Goal: Information Seeking & Learning: Learn about a topic

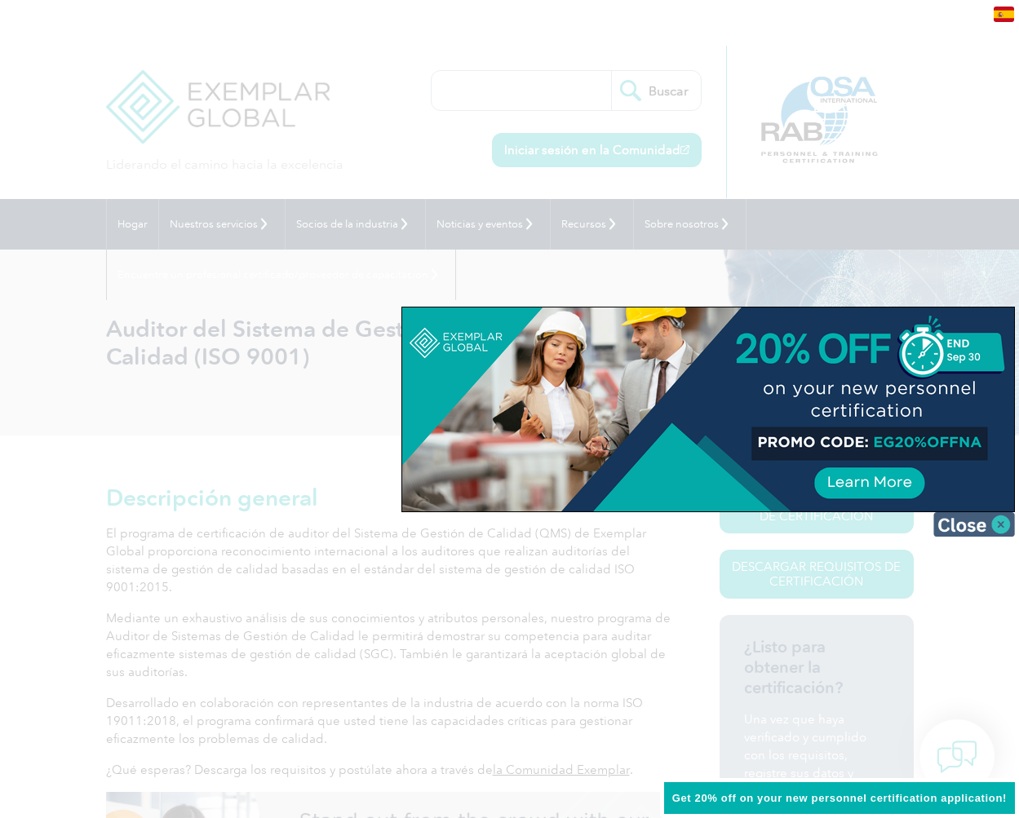
click at [1000, 529] on img at bounding box center [974, 524] width 82 height 24
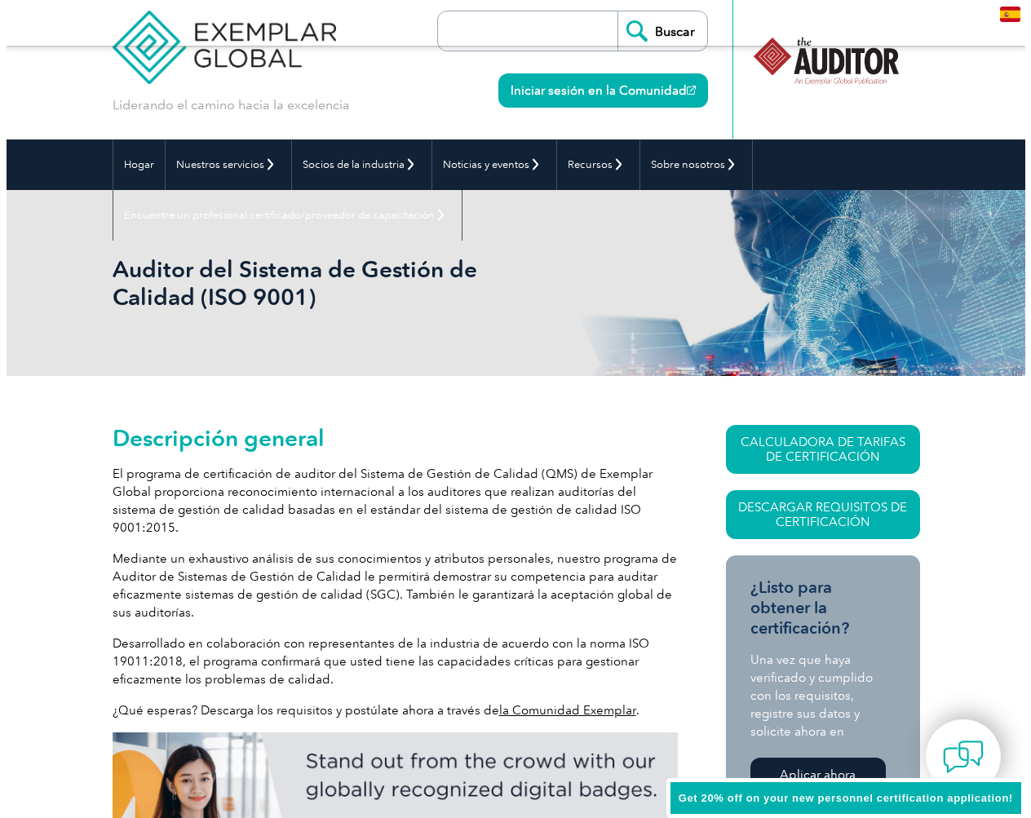
scroll to position [207, 0]
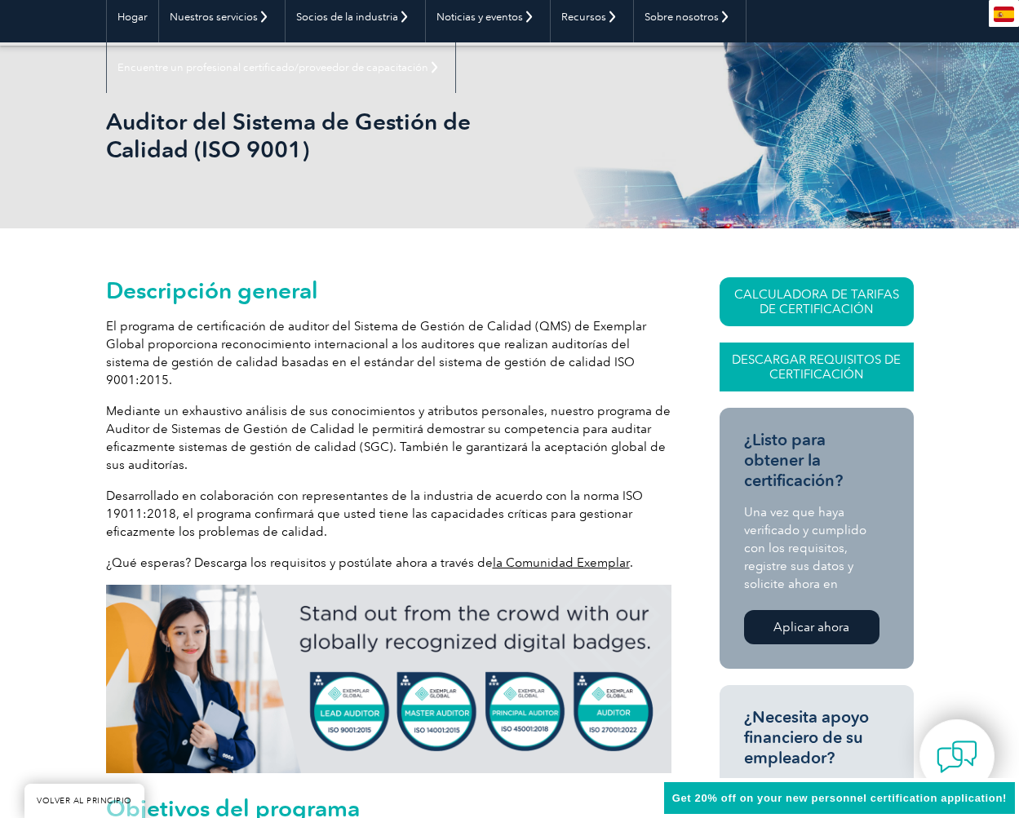
click at [783, 368] on font "Descargar requisitos de certificación" at bounding box center [816, 366] width 169 height 29
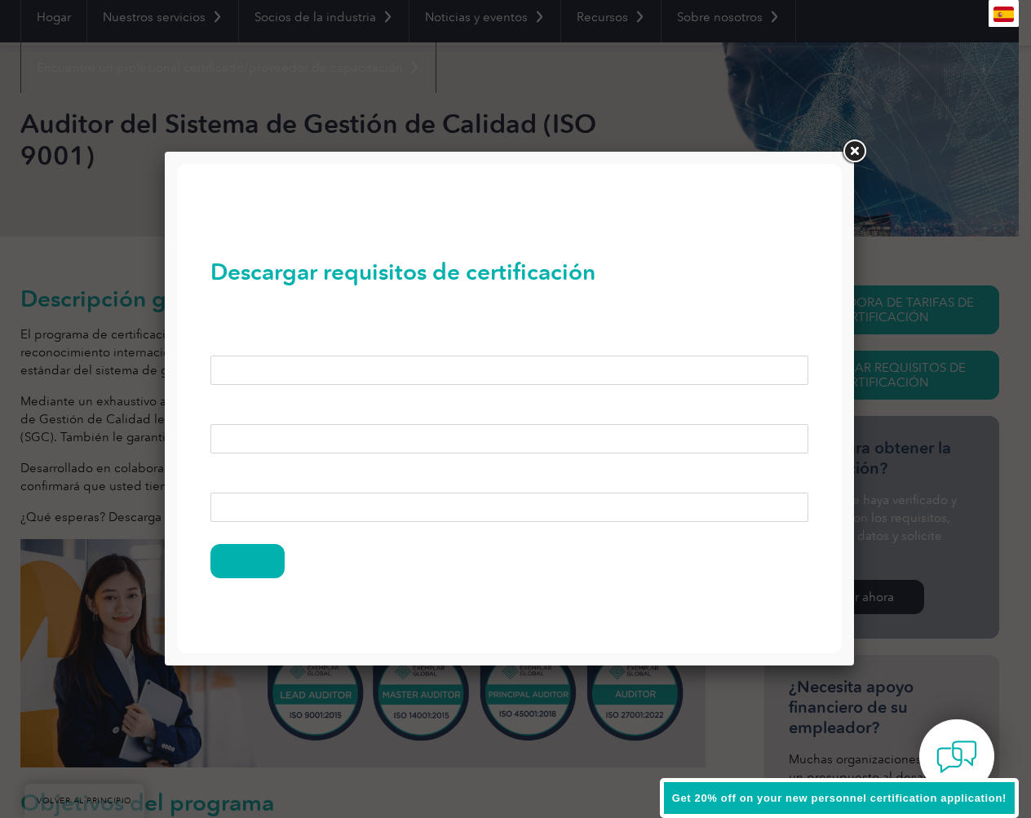
scroll to position [0, 0]
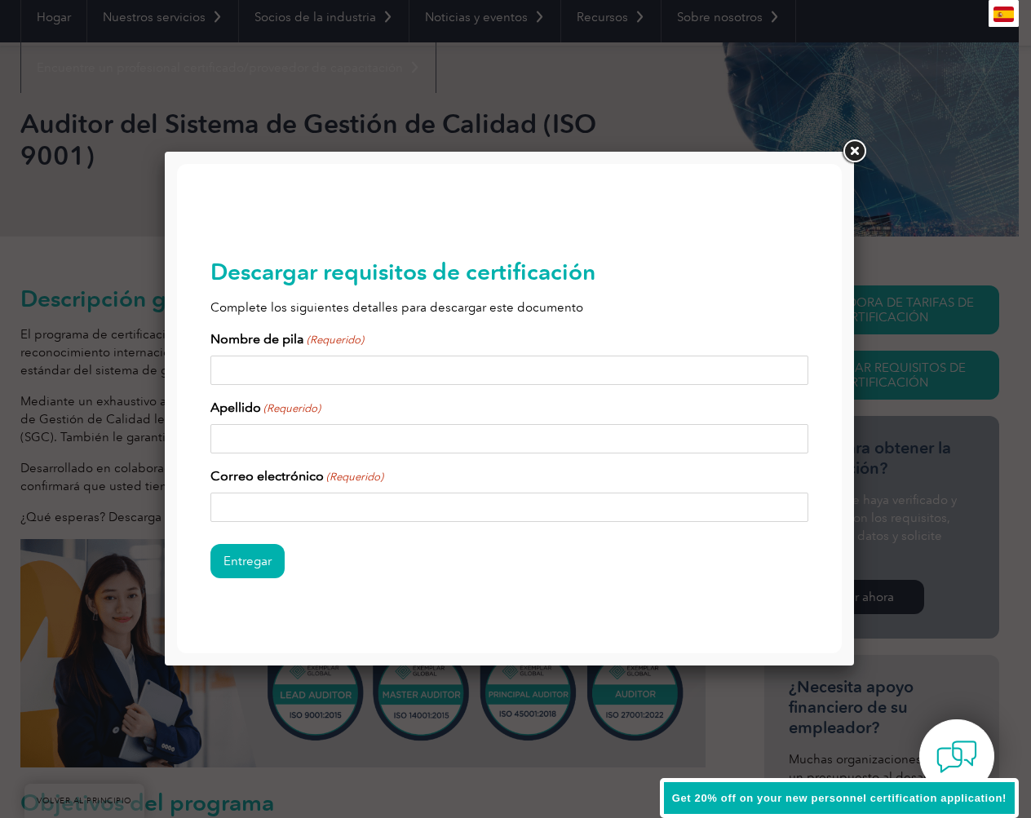
click at [851, 153] on link at bounding box center [854, 151] width 29 height 29
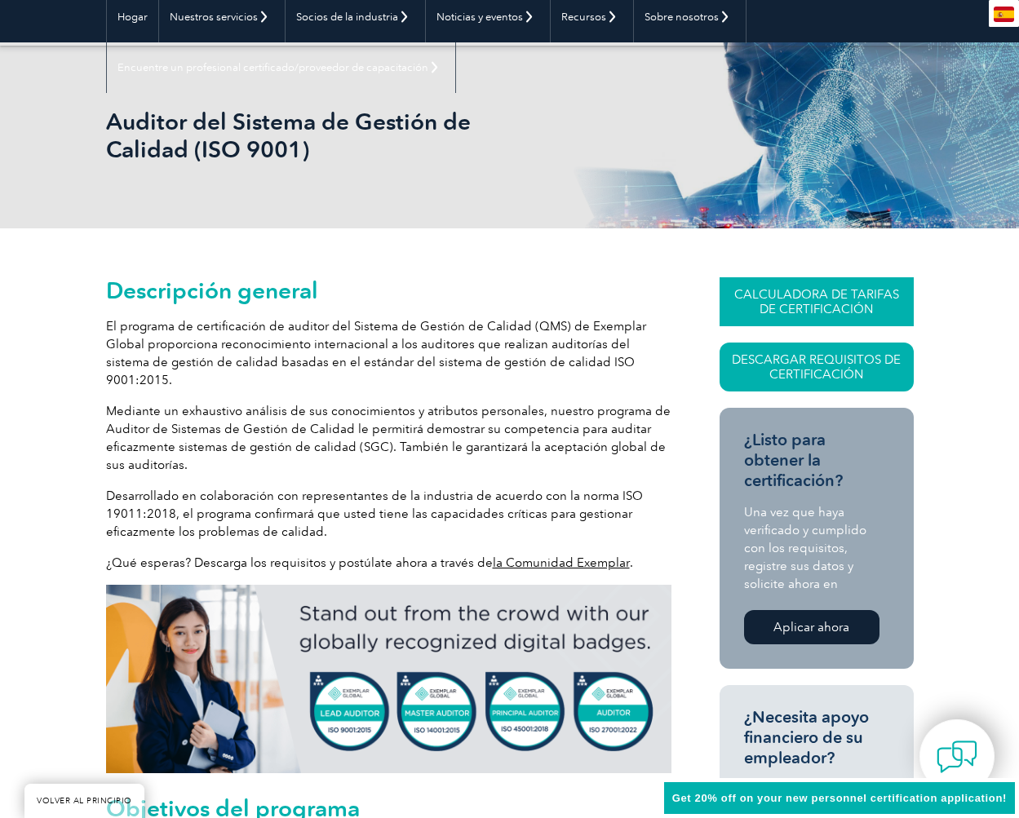
click at [771, 303] on font "CALCULADORA DE TARIFAS DE CERTIFICACIÓN" at bounding box center [816, 301] width 165 height 29
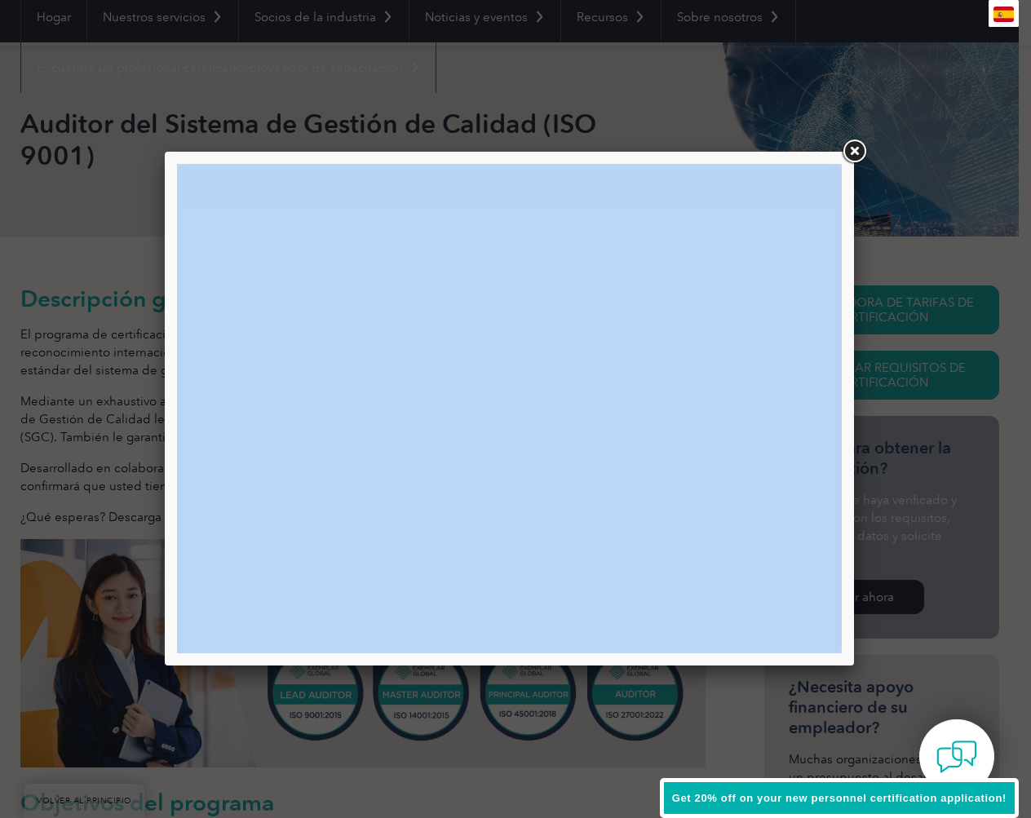
click at [842, 157] on div at bounding box center [509, 409] width 689 height 514
click at [846, 157] on link at bounding box center [854, 151] width 29 height 29
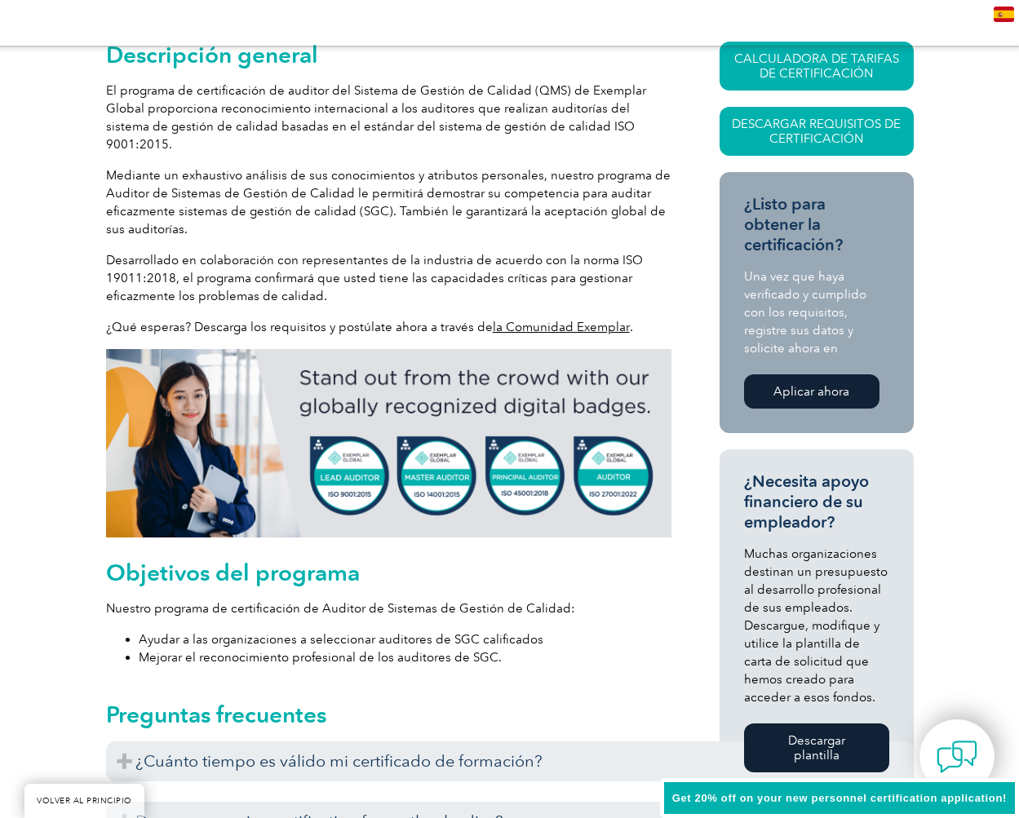
scroll to position [556, 0]
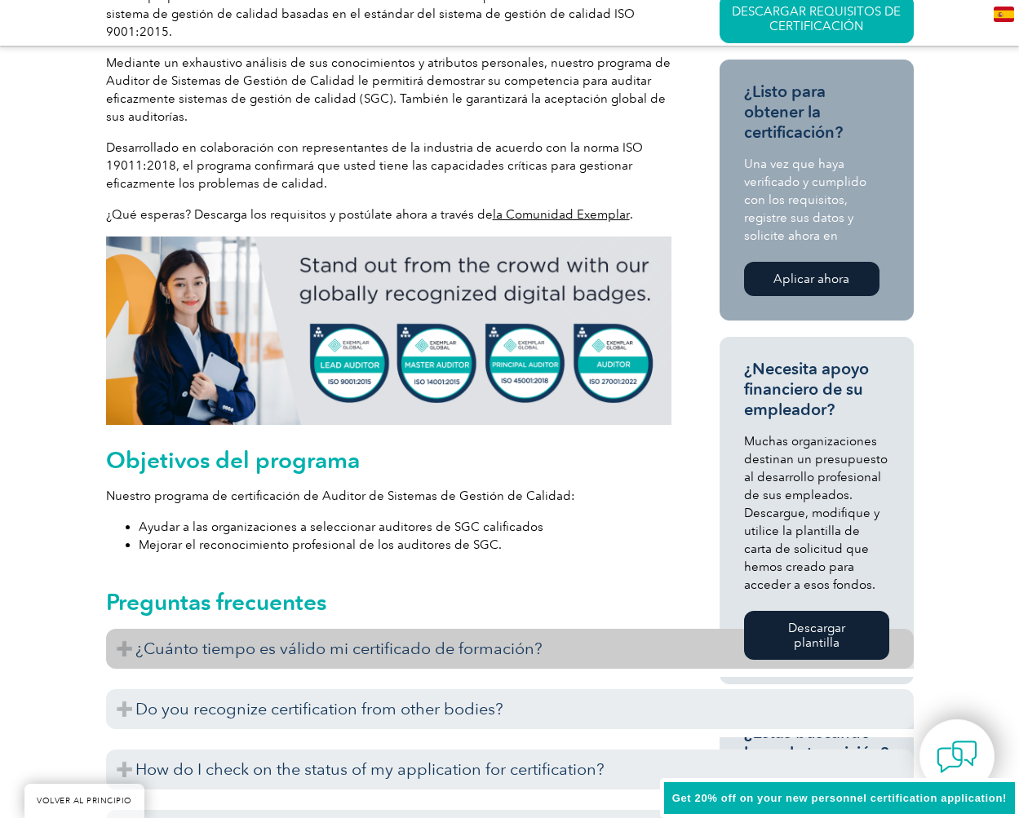
click at [126, 625] on h3 "¿Cuánto tiempo es válido mi certificado de formación?" at bounding box center [510, 649] width 808 height 40
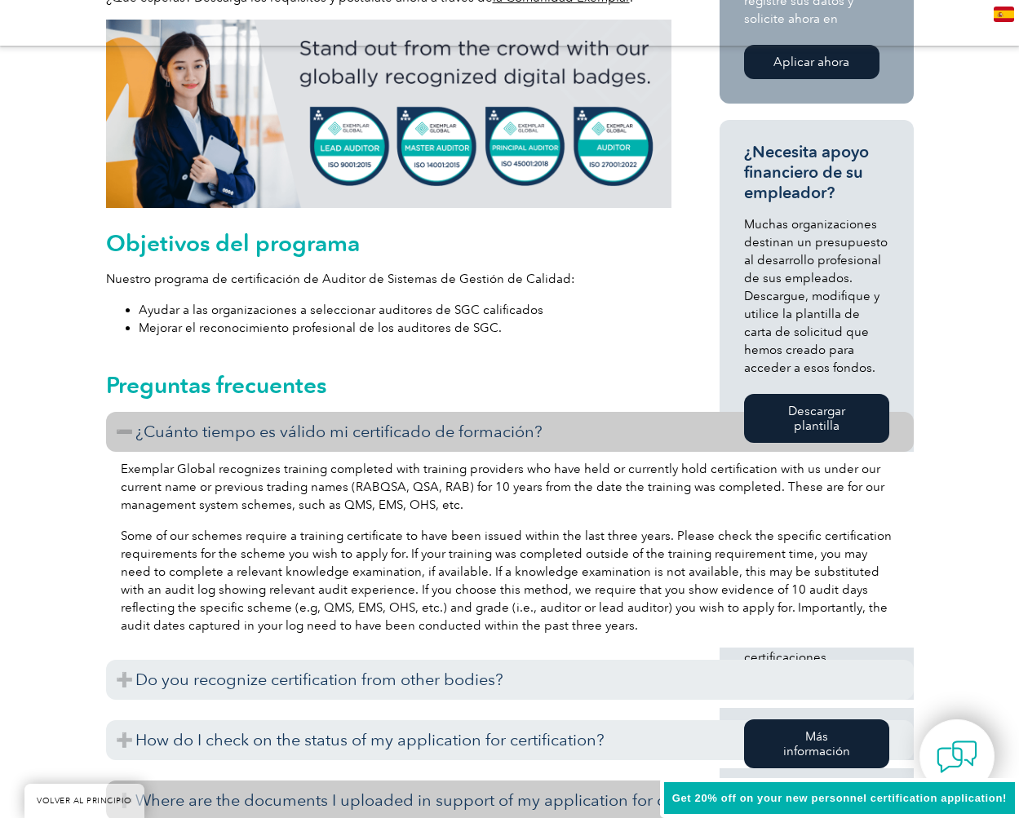
scroll to position [931, 0]
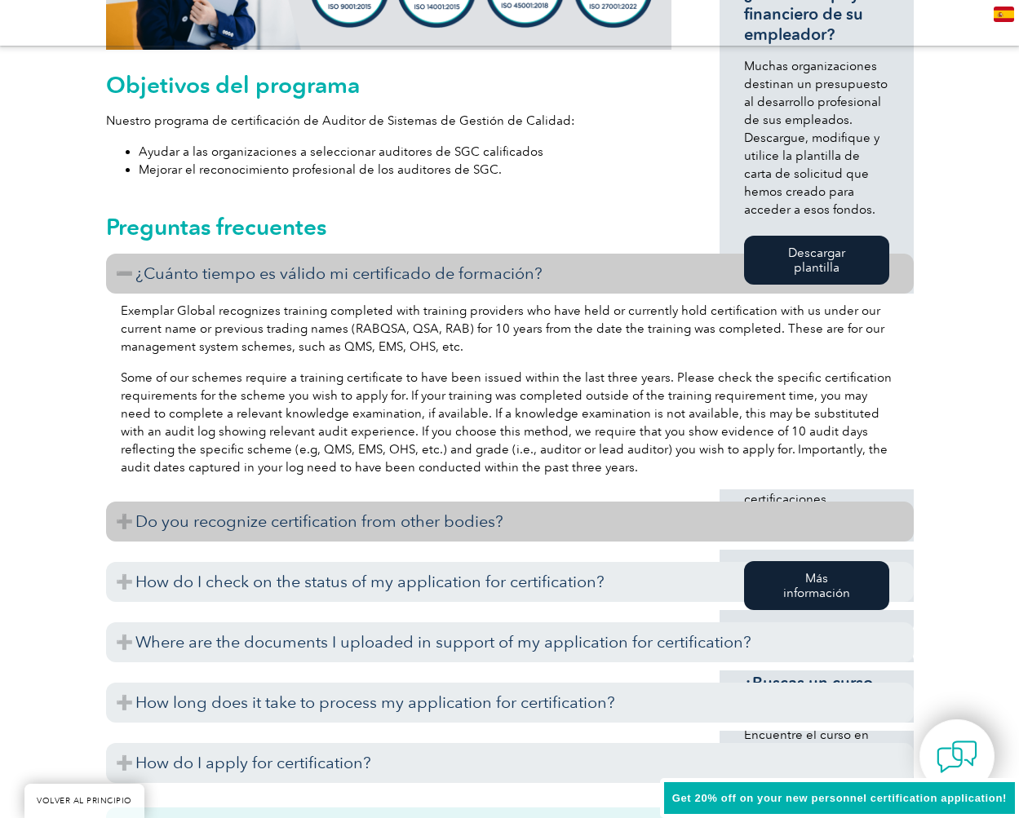
click at [127, 506] on h3 "Do you recognize certification from other bodies?" at bounding box center [510, 522] width 808 height 40
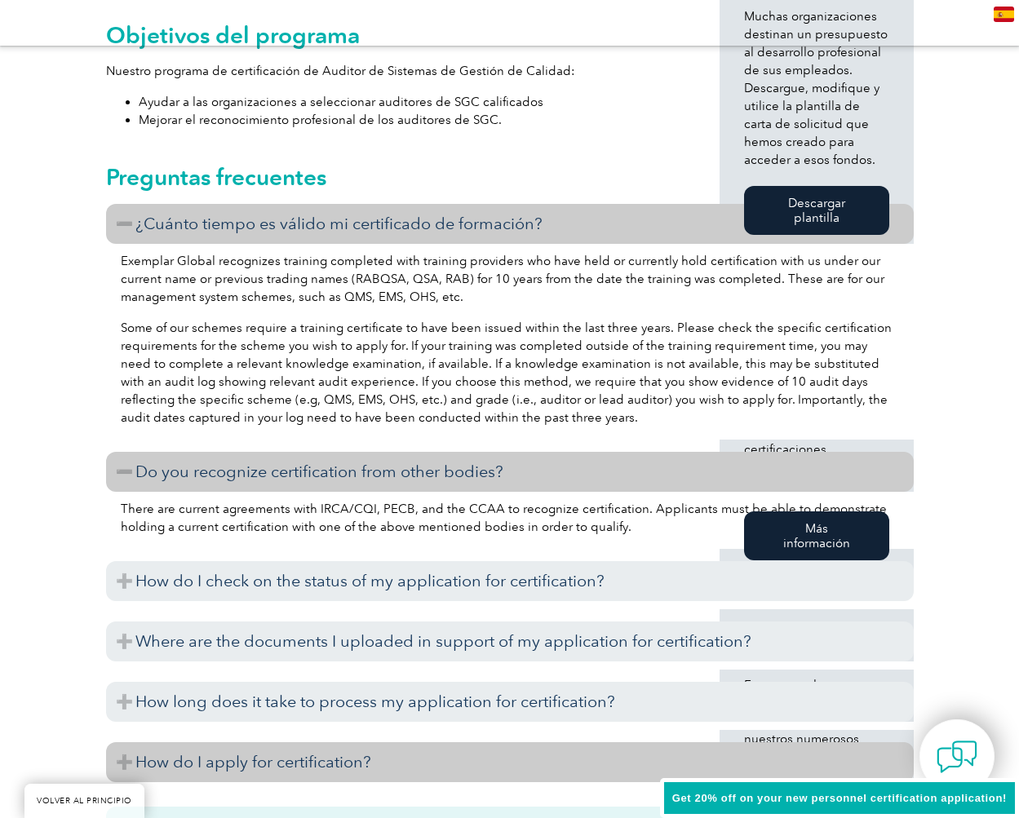
scroll to position [1111, 0]
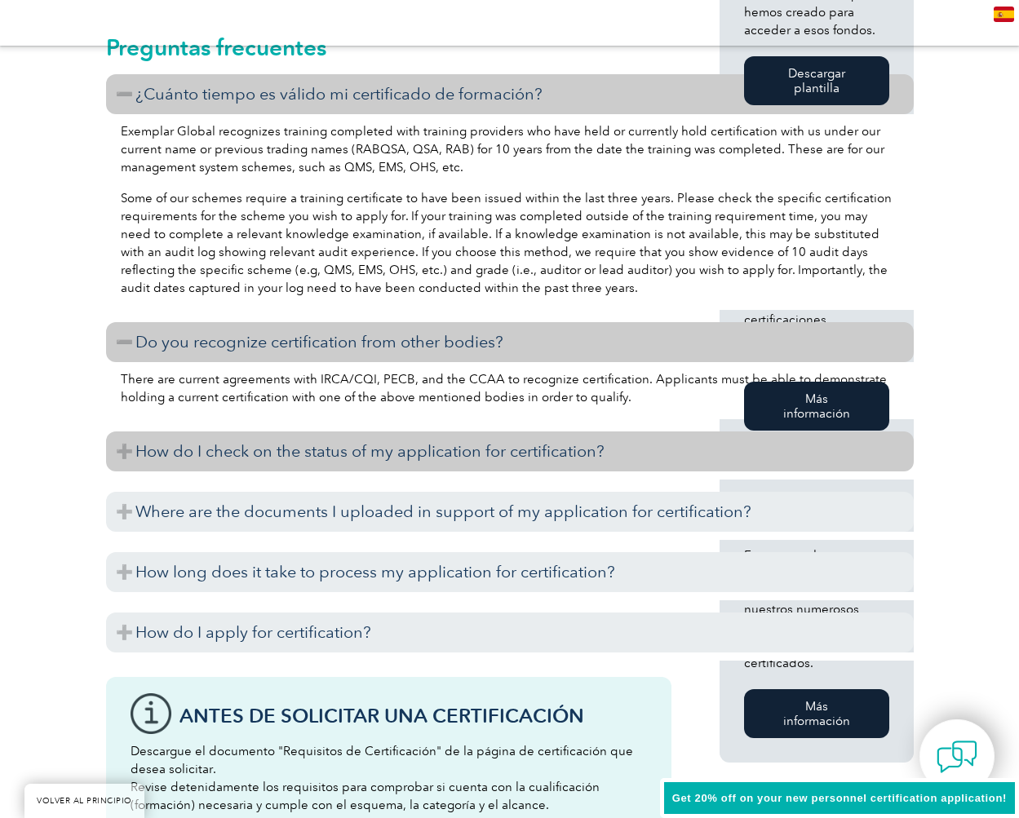
click at [127, 432] on h3 "How do I check on the status of my application for certification?" at bounding box center [510, 452] width 808 height 40
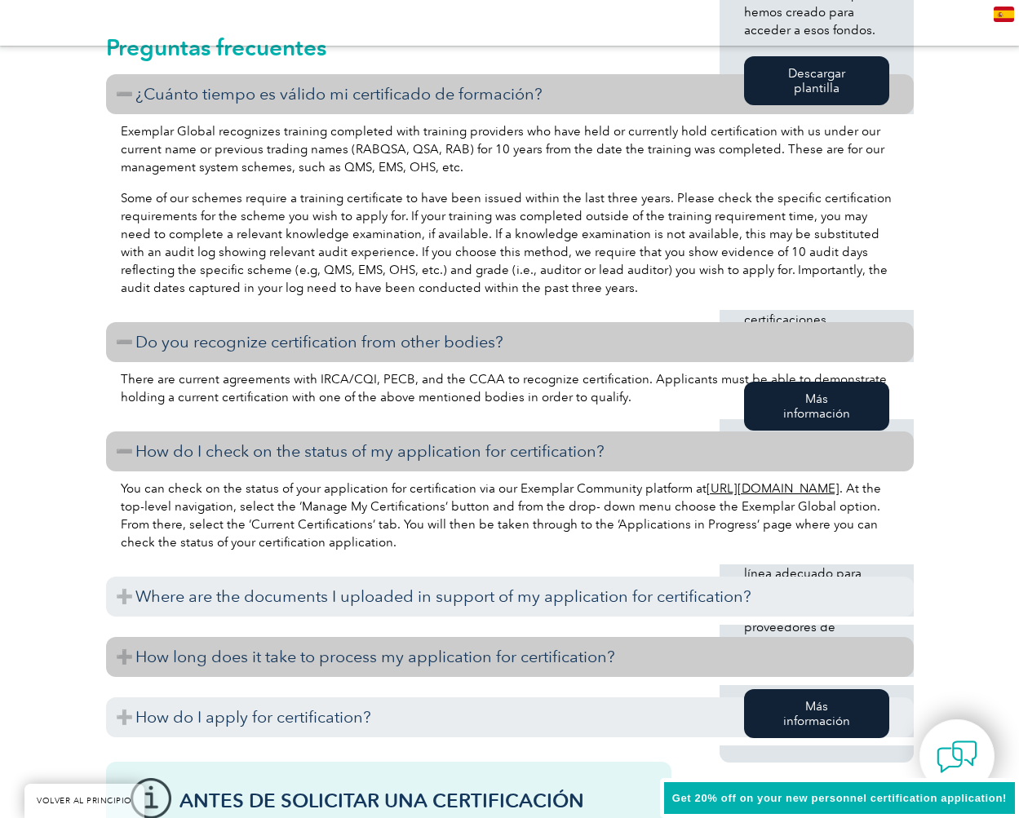
click at [120, 625] on h3 "How long does it take to process my application for certification?" at bounding box center [510, 657] width 808 height 40
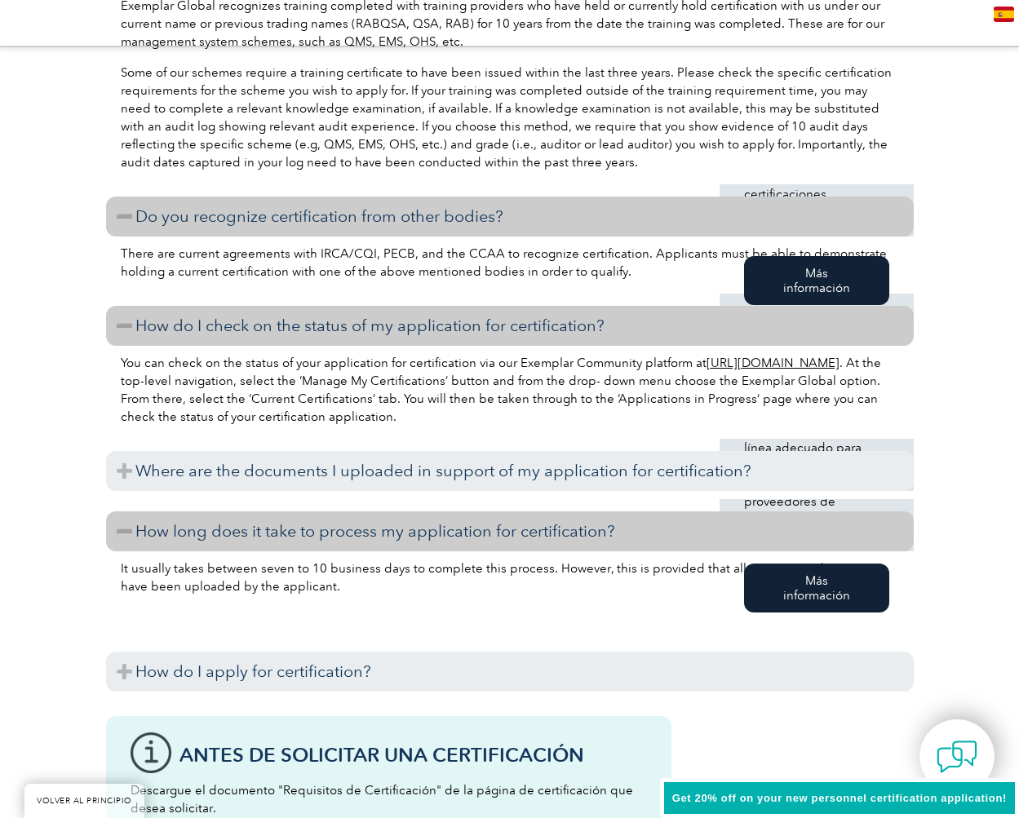
scroll to position [1303, 0]
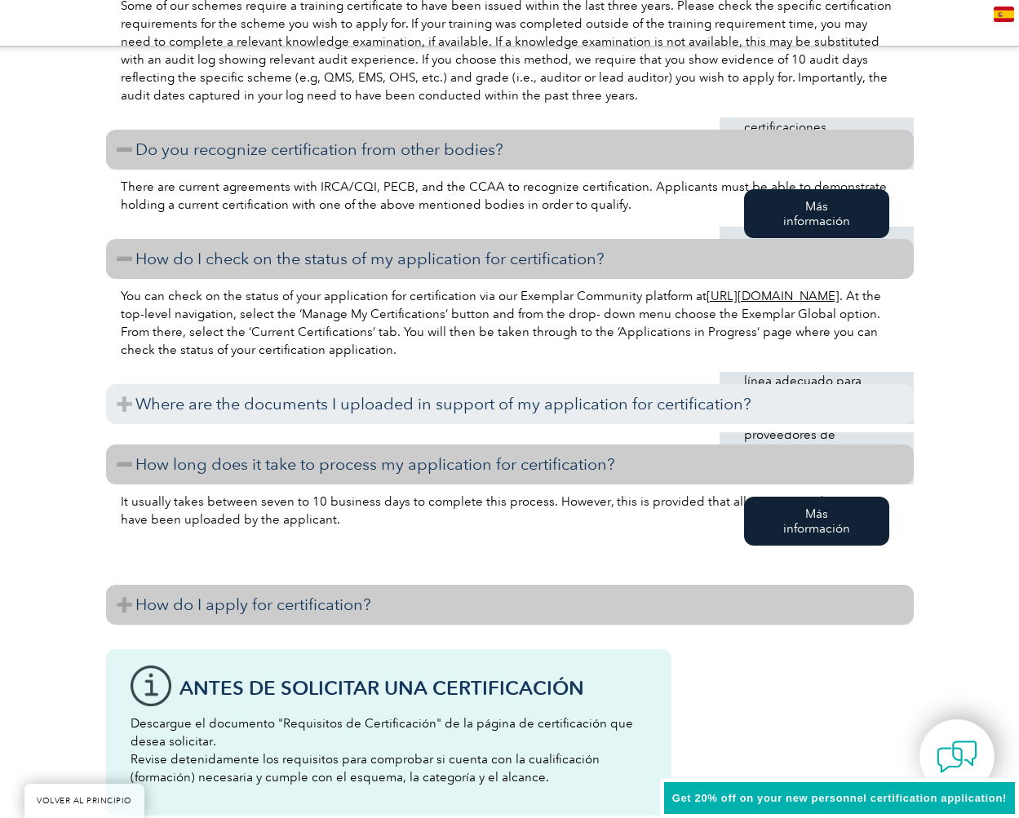
click at [124, 594] on h3 "How do I apply for certification?" at bounding box center [510, 605] width 808 height 40
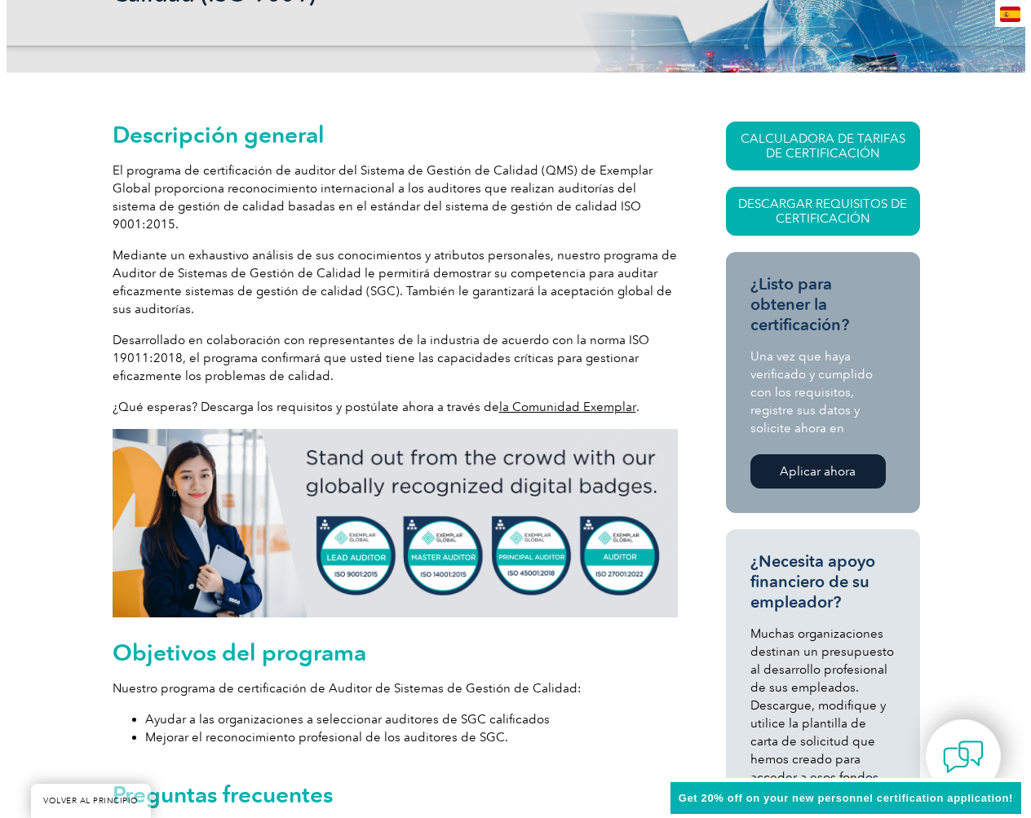
scroll to position [334, 0]
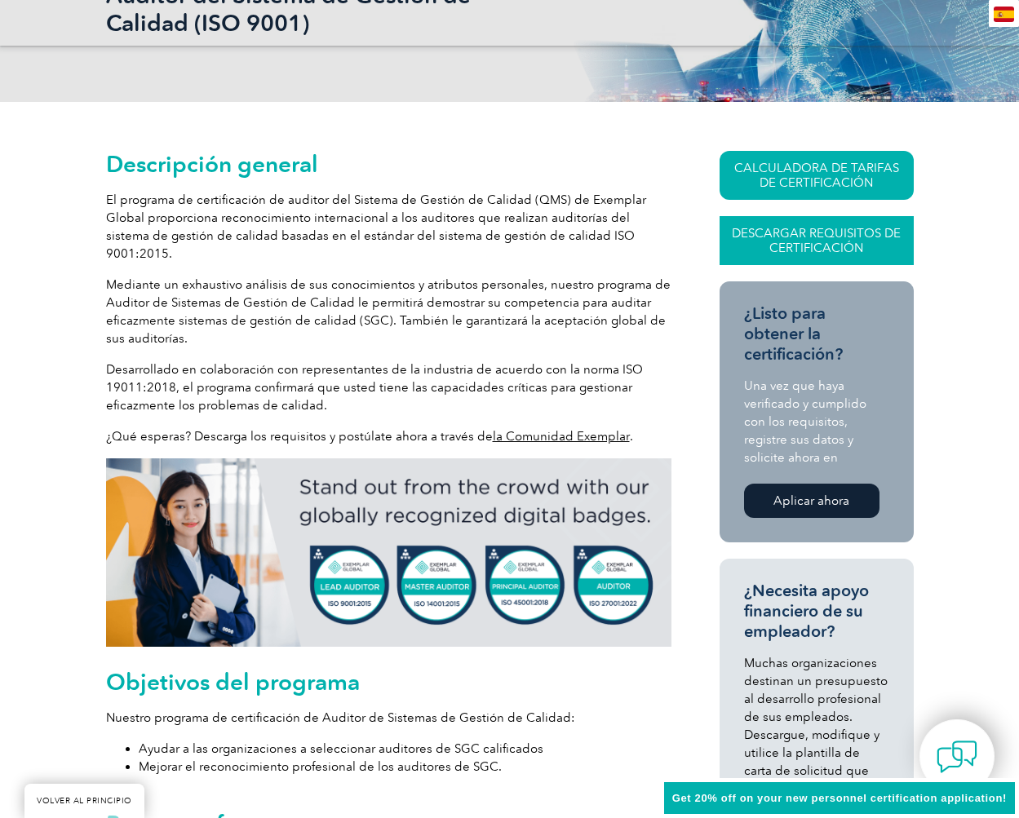
click at [777, 253] on font "Descargar requisitos de certificación" at bounding box center [816, 240] width 169 height 29
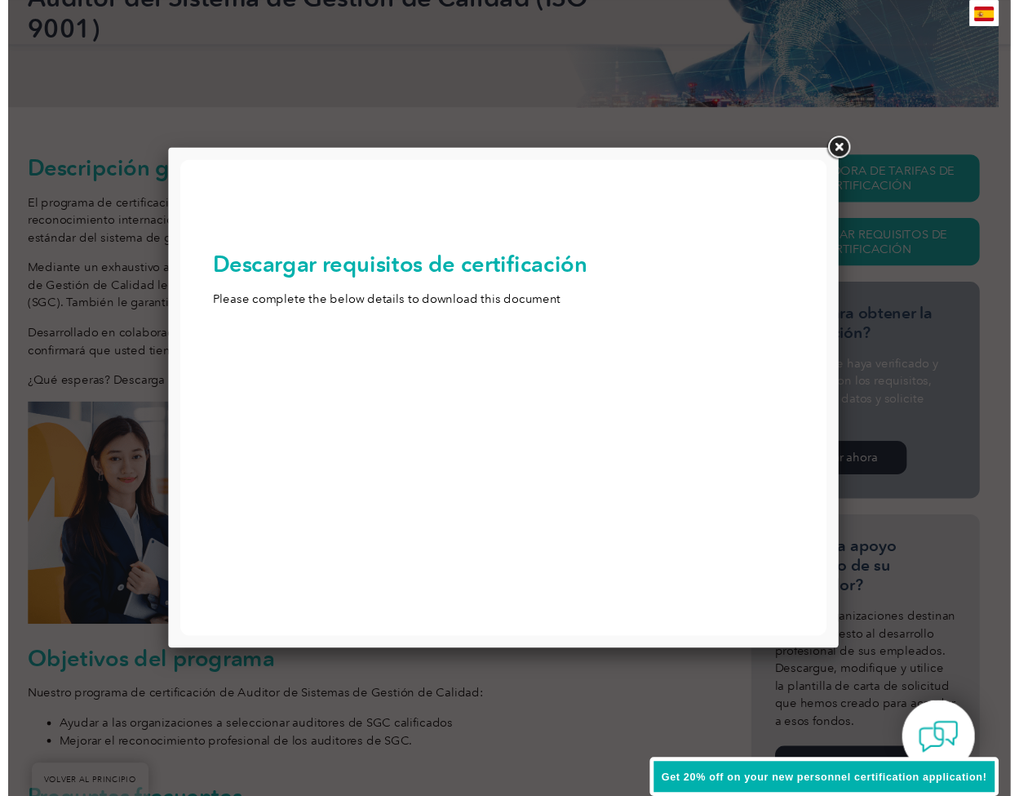
scroll to position [0, 0]
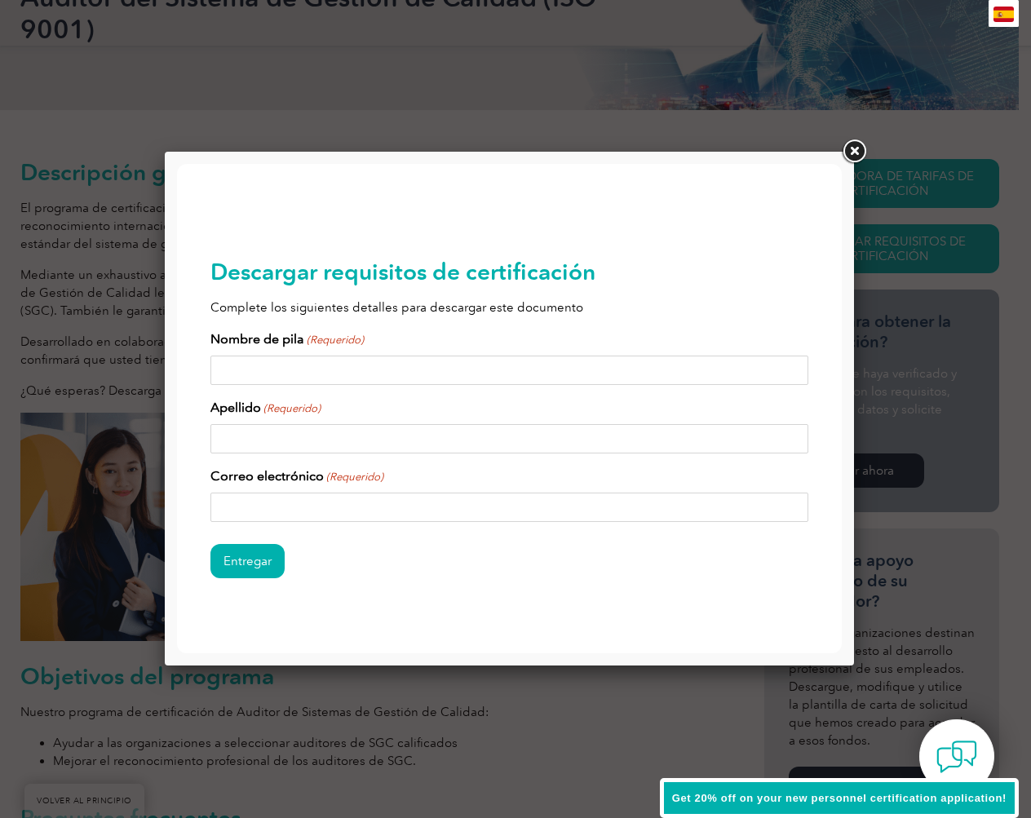
type input "Submit"
click at [849, 152] on link at bounding box center [854, 151] width 29 height 29
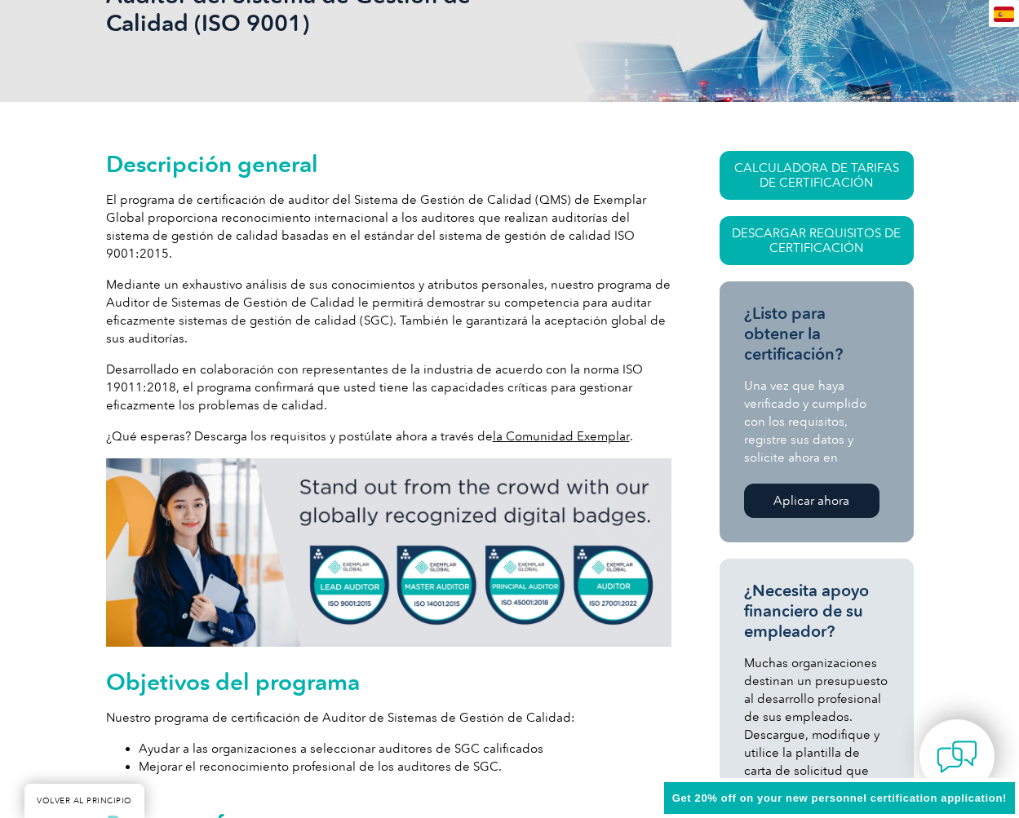
type input "Search"
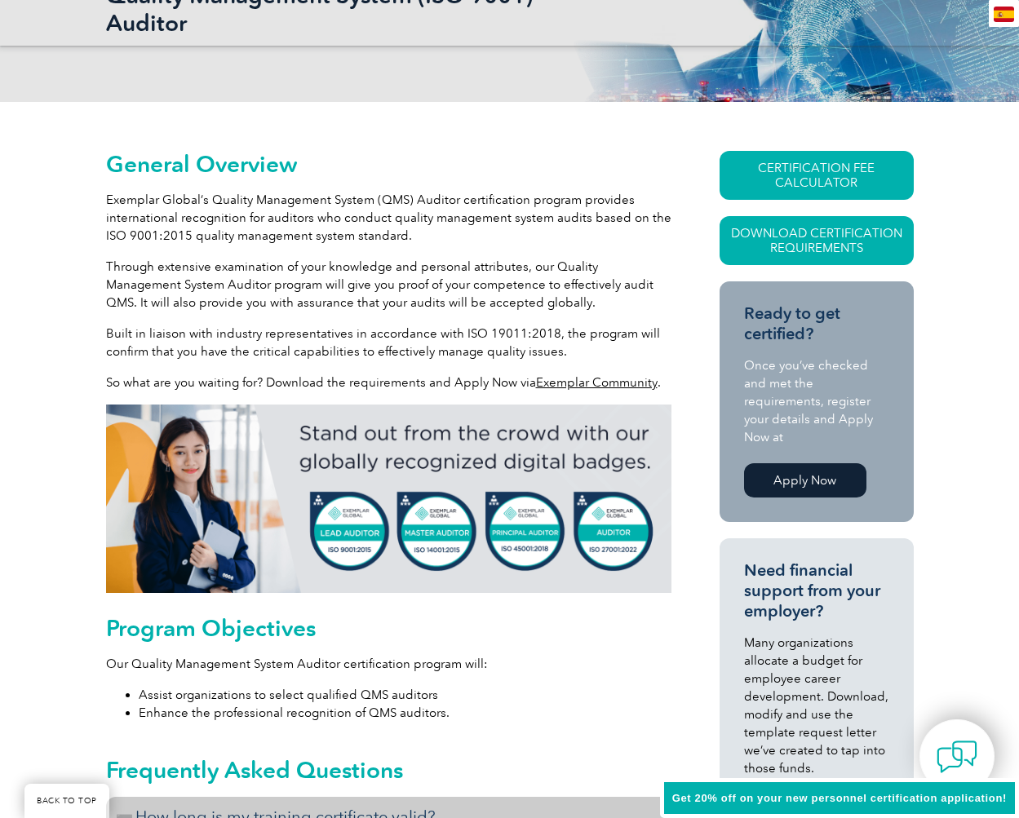
click at [778, 472] on link "Apply Now" at bounding box center [805, 480] width 122 height 34
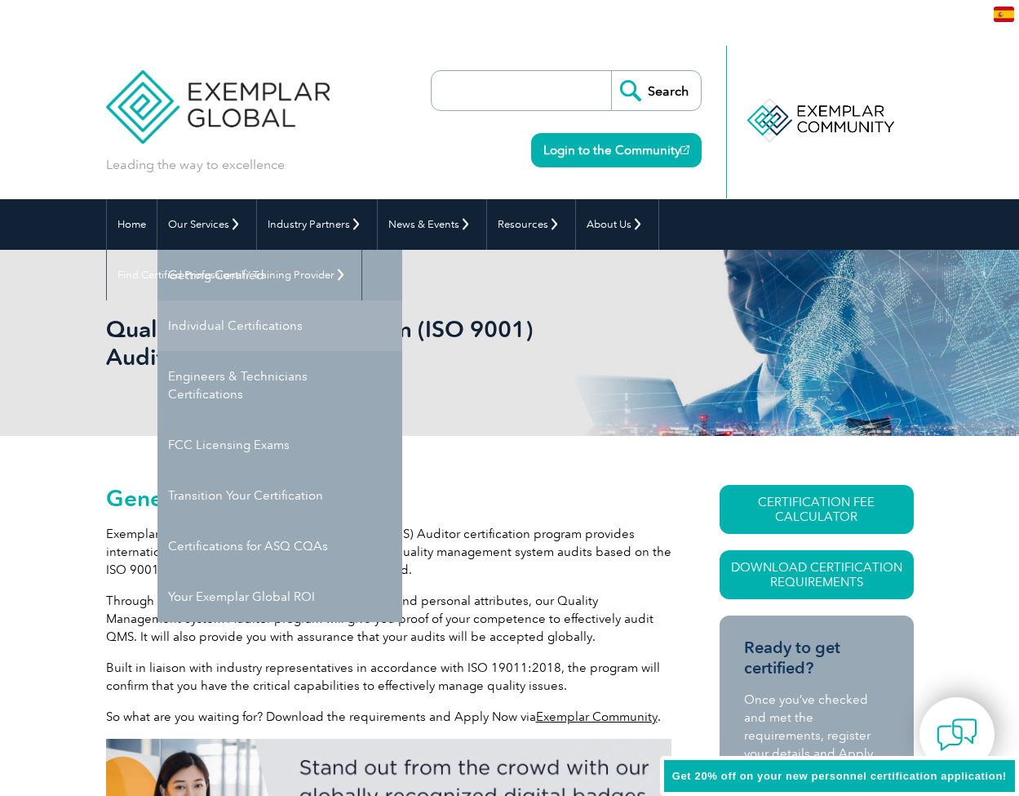
click at [194, 326] on link "Individual Certifications" at bounding box center [279, 325] width 245 height 51
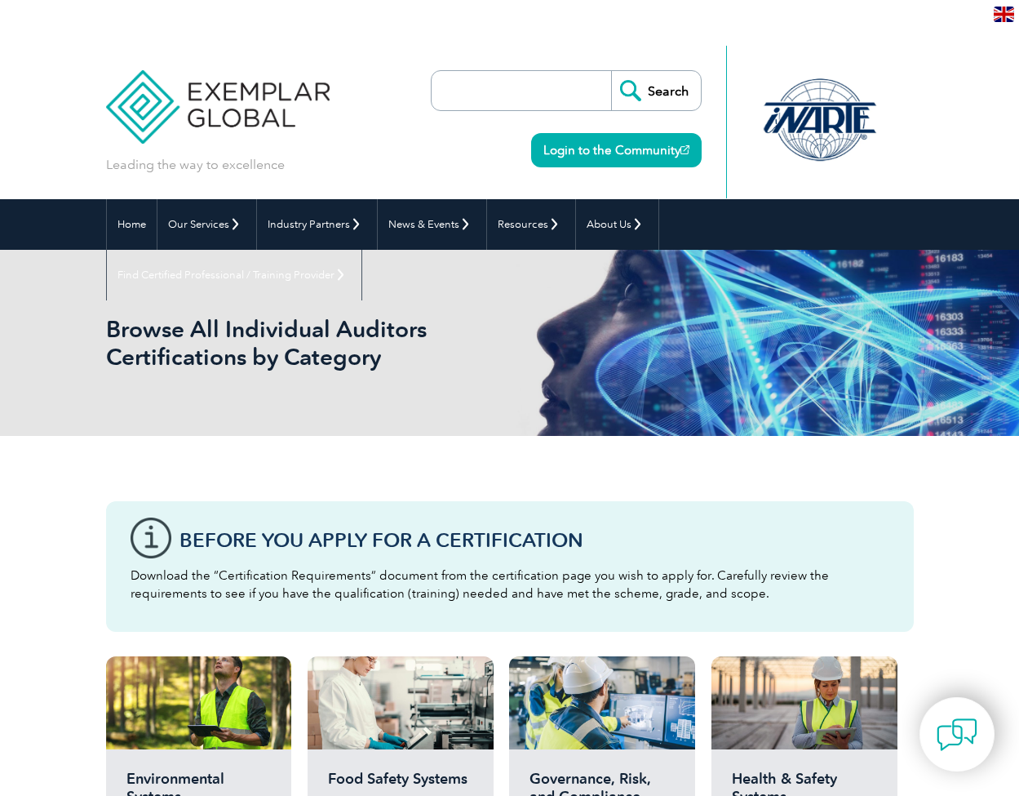
type input "Buscar"
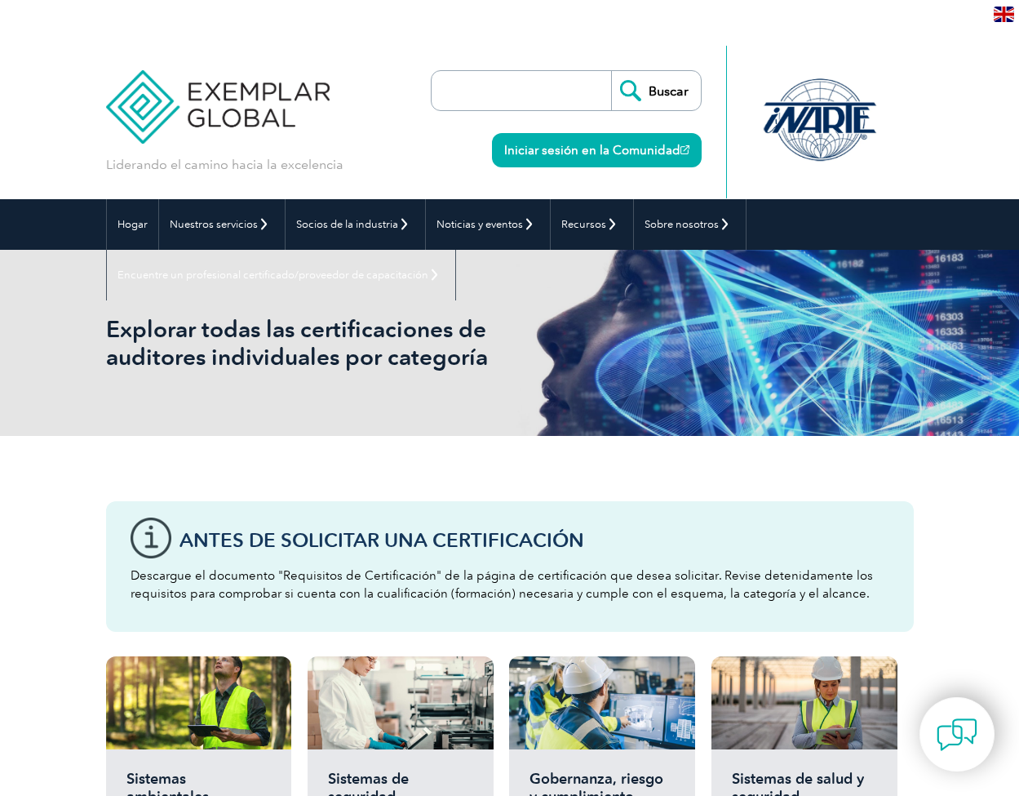
type input "Search"
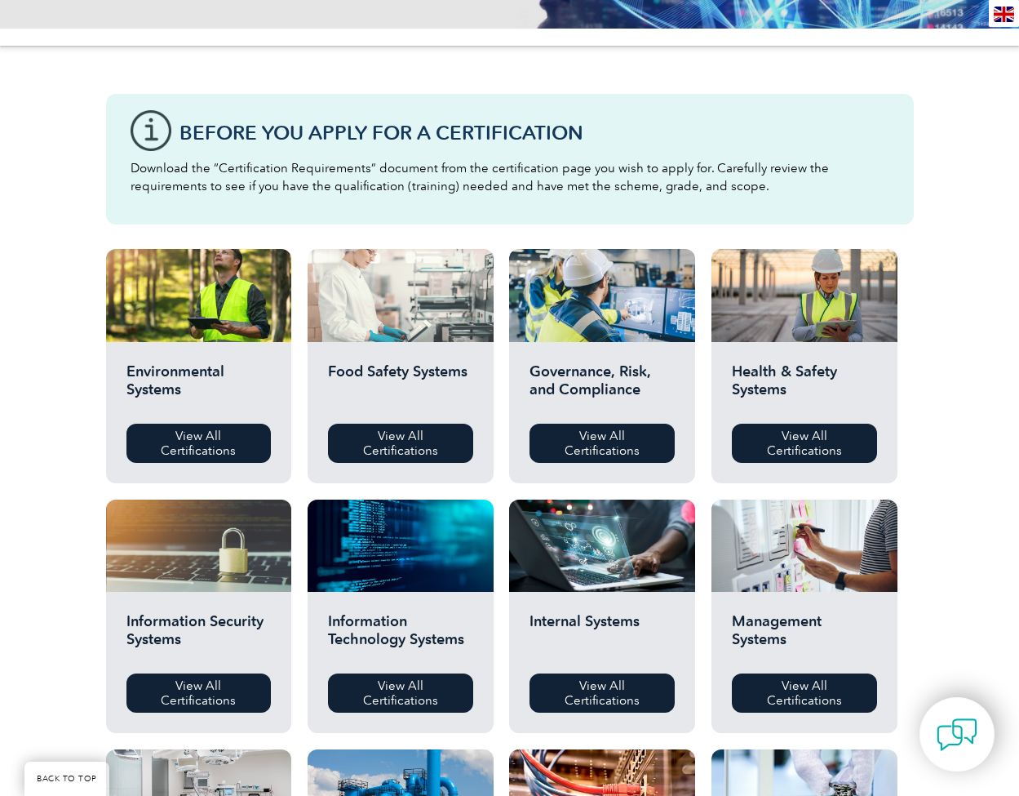
scroll to position [607, 0]
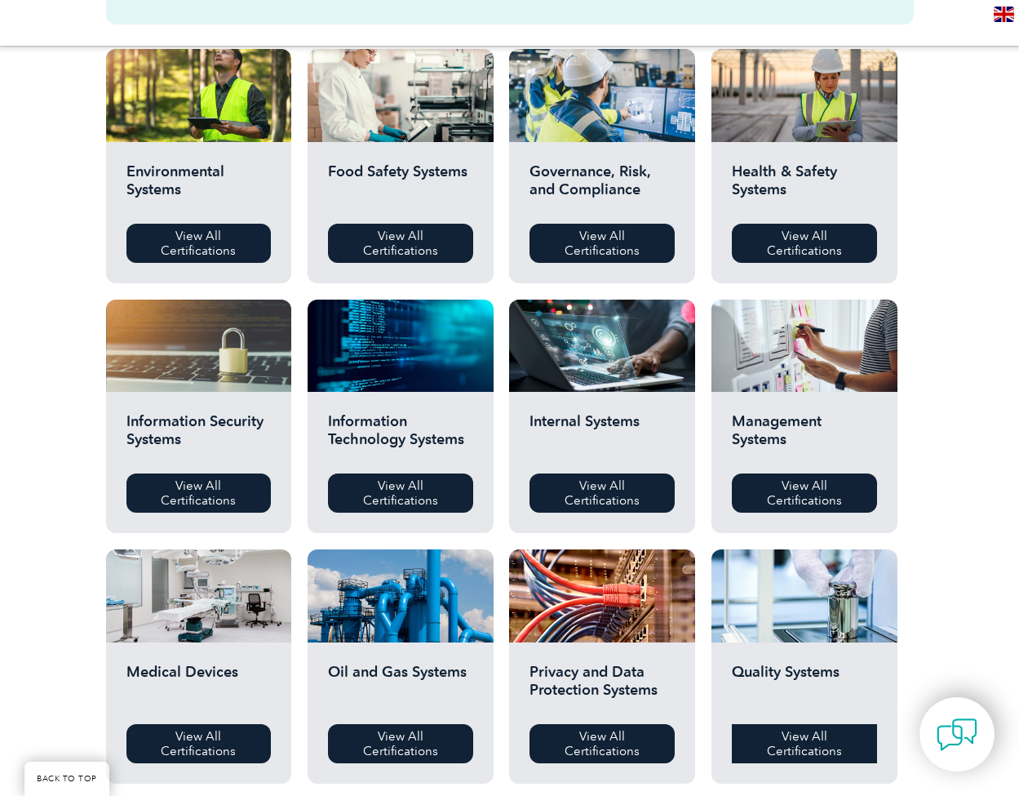
click at [793, 746] on link "View All Certifications" at bounding box center [804, 743] width 145 height 39
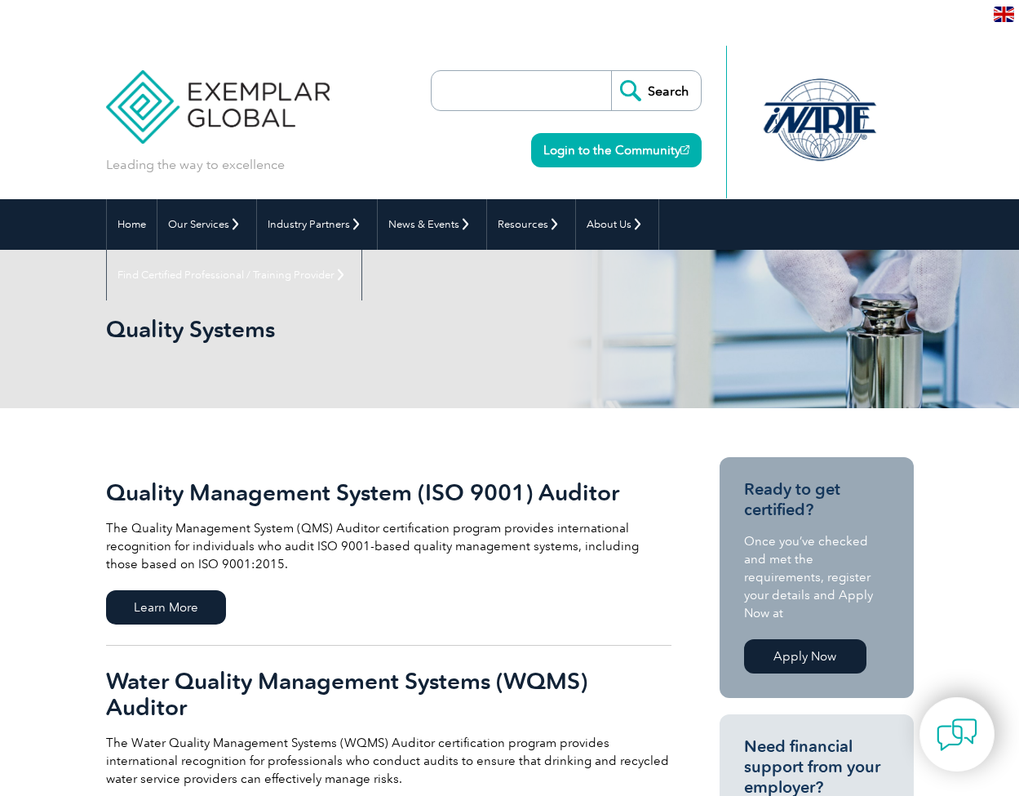
type input "Buscar"
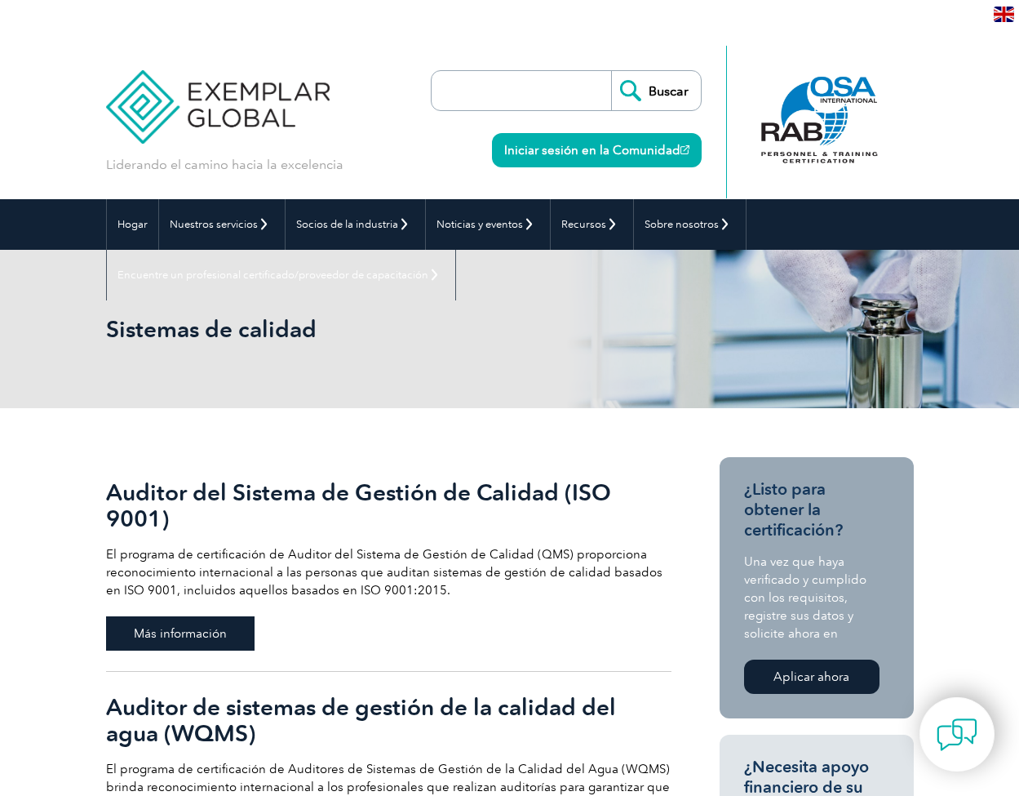
click at [215, 632] on font "Más información" at bounding box center [180, 633] width 93 height 15
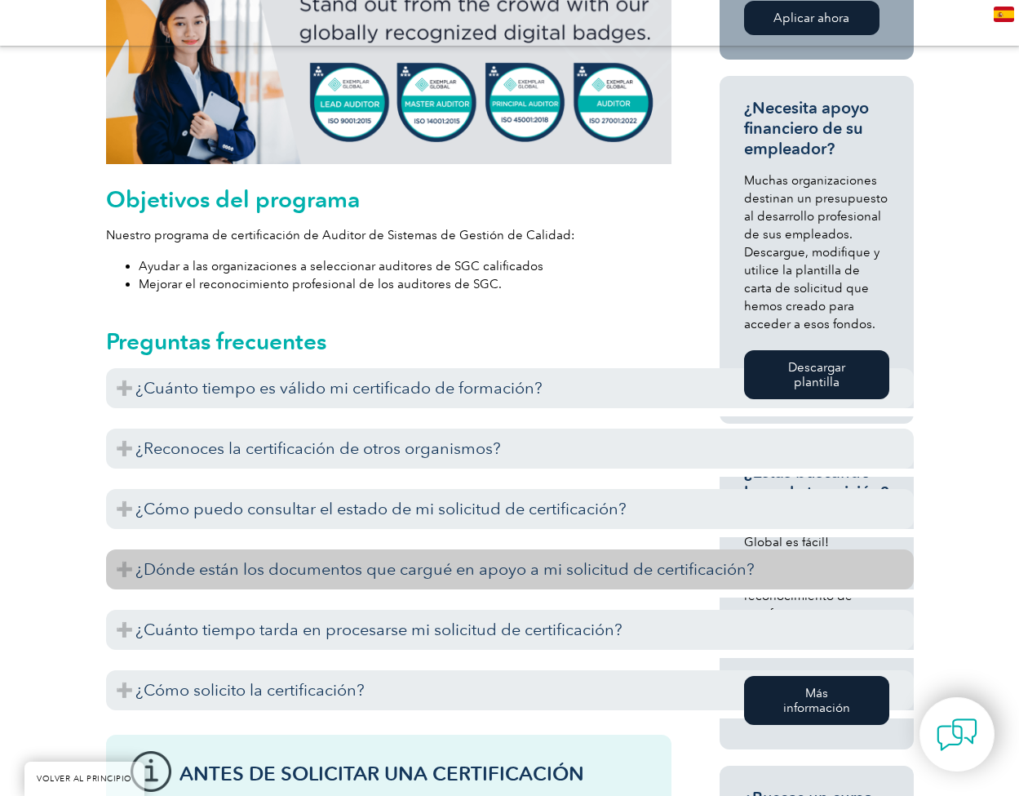
scroll to position [759, 0]
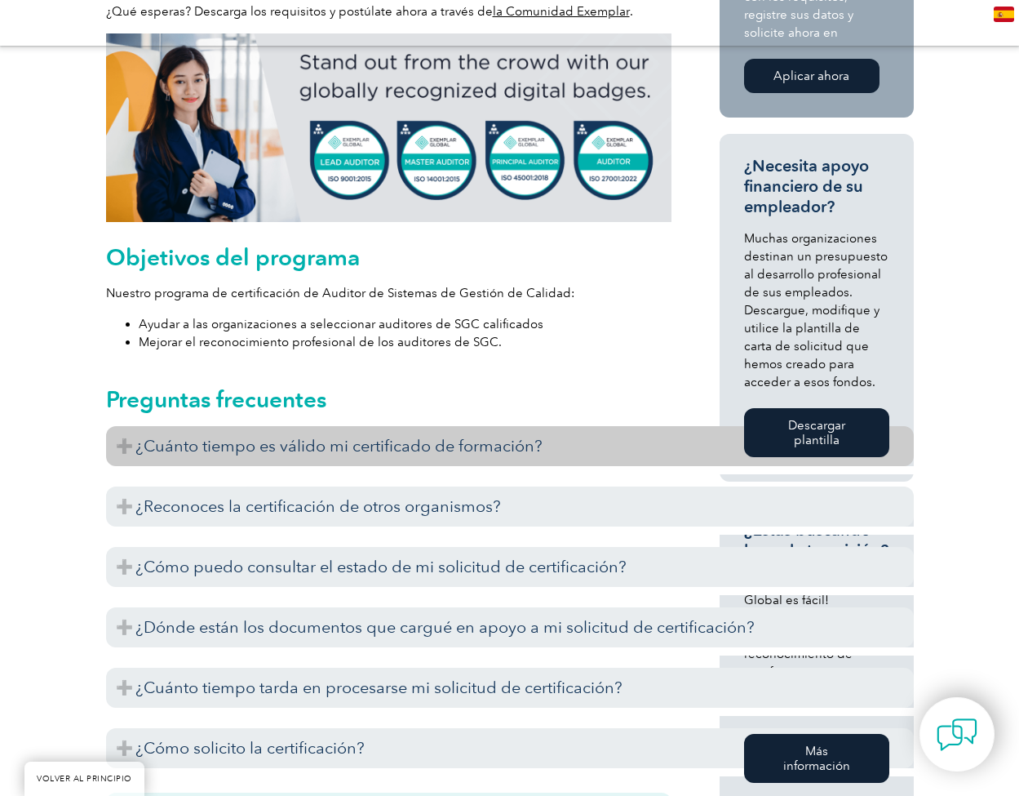
click at [128, 439] on h3 "¿Cuánto tiempo es válido mi certificado de formación?" at bounding box center [510, 446] width 808 height 40
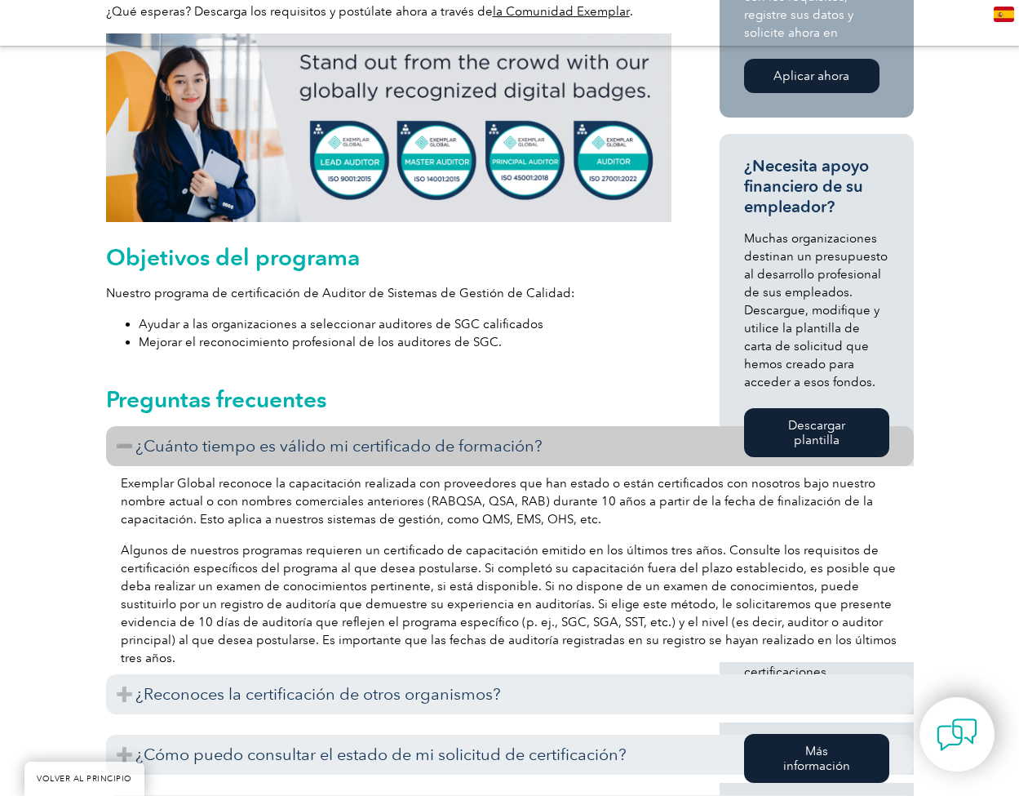
click at [805, 428] on font "Descargar plantilla" at bounding box center [816, 432] width 57 height 29
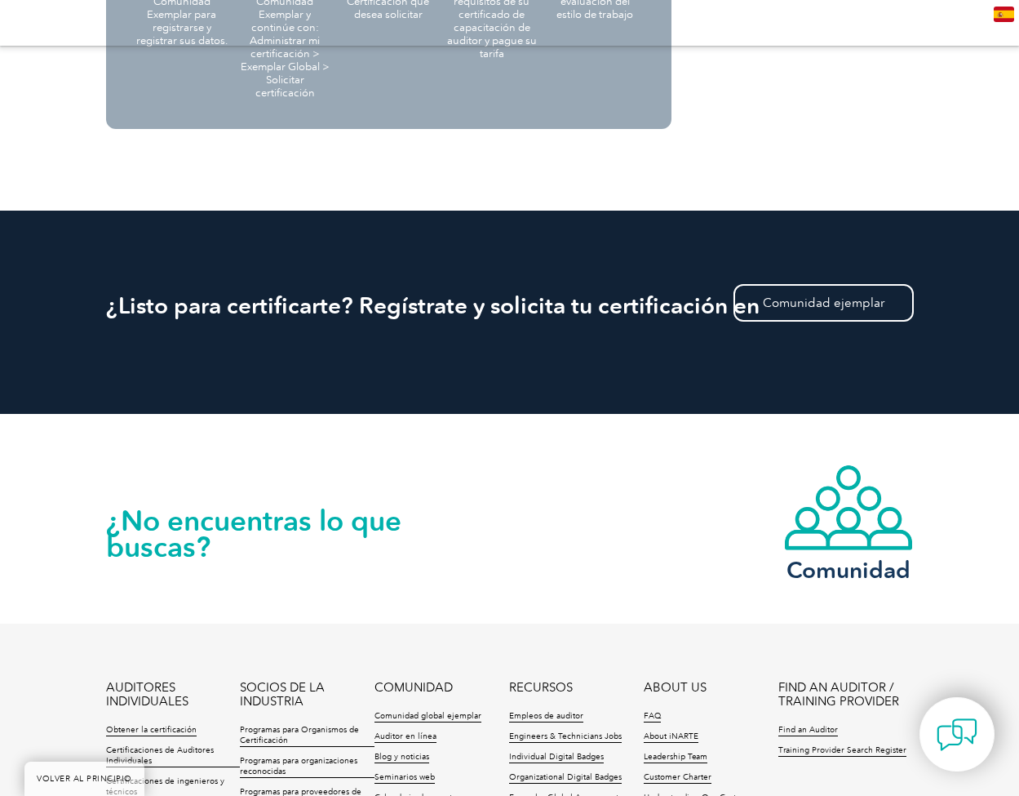
scroll to position [2482, 0]
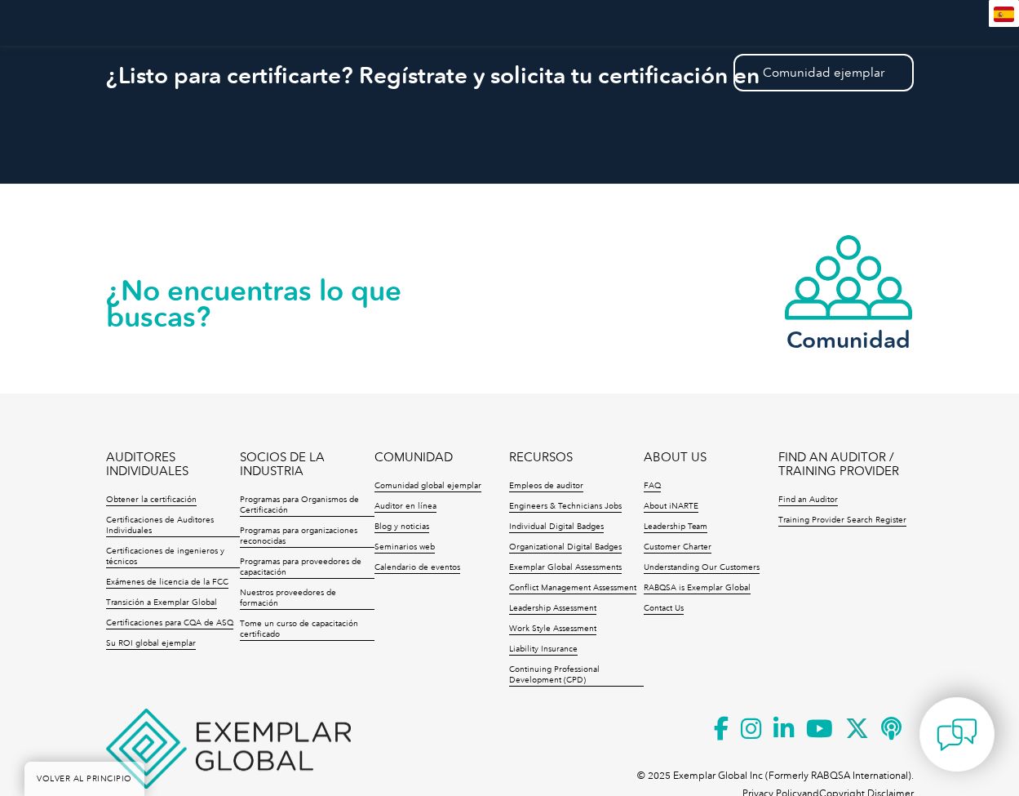
click at [807, 451] on link "FIND AN AUDITOR / TRAINING PROVIDER" at bounding box center [845, 464] width 135 height 28
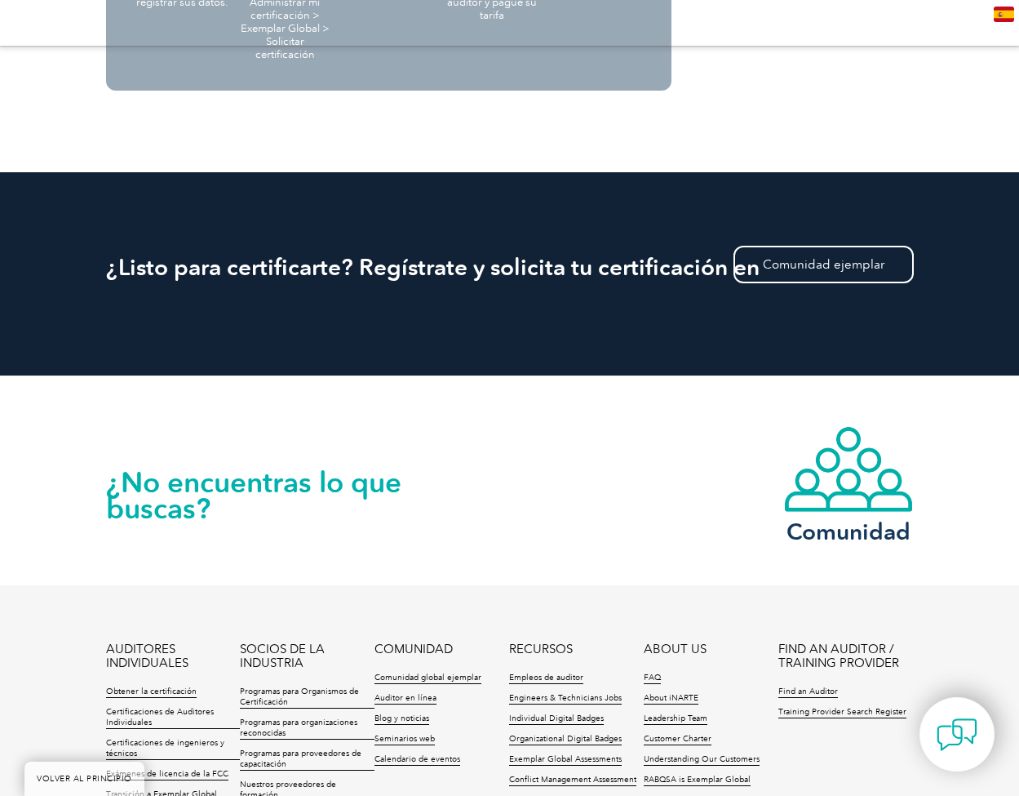
scroll to position [2312, 0]
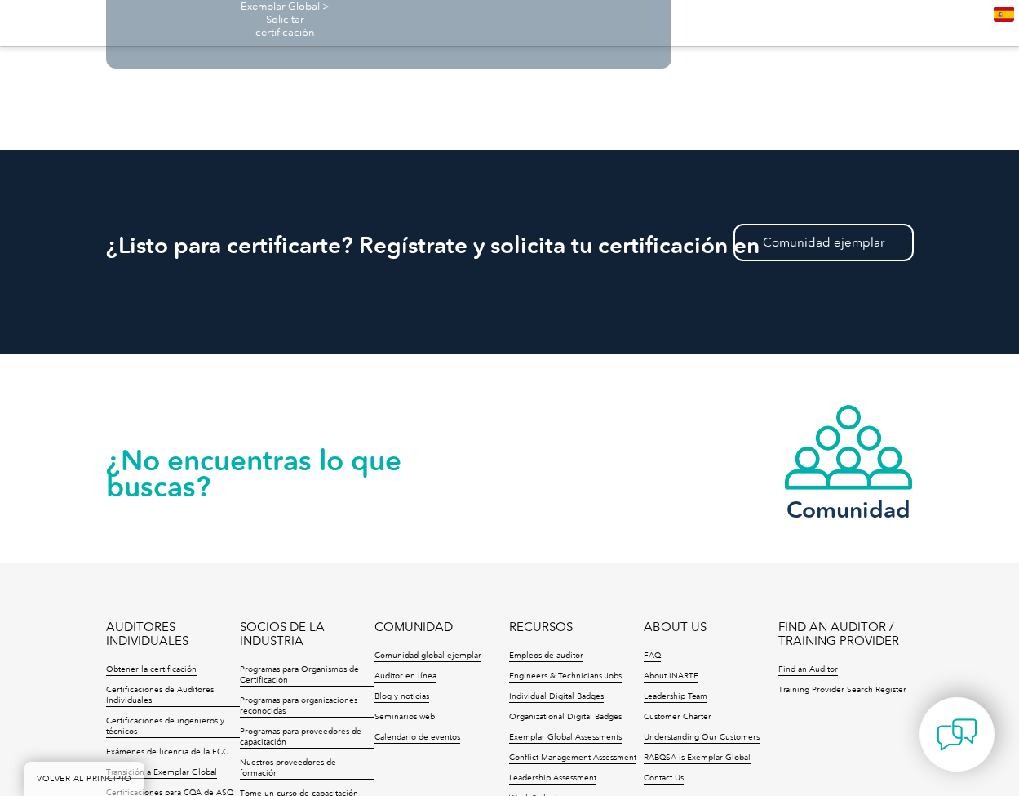
click at [802, 620] on link "FIND AN AUDITOR / TRAINING PROVIDER" at bounding box center [845, 634] width 135 height 28
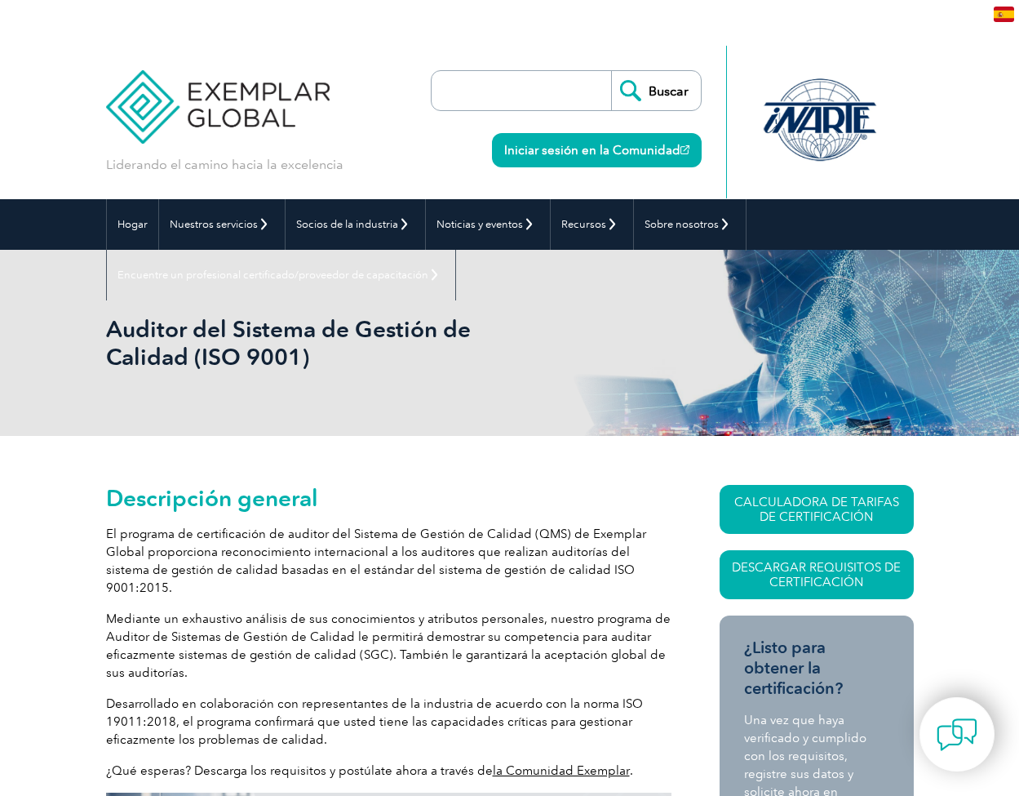
click at [458, 91] on input "search" at bounding box center [525, 90] width 171 height 39
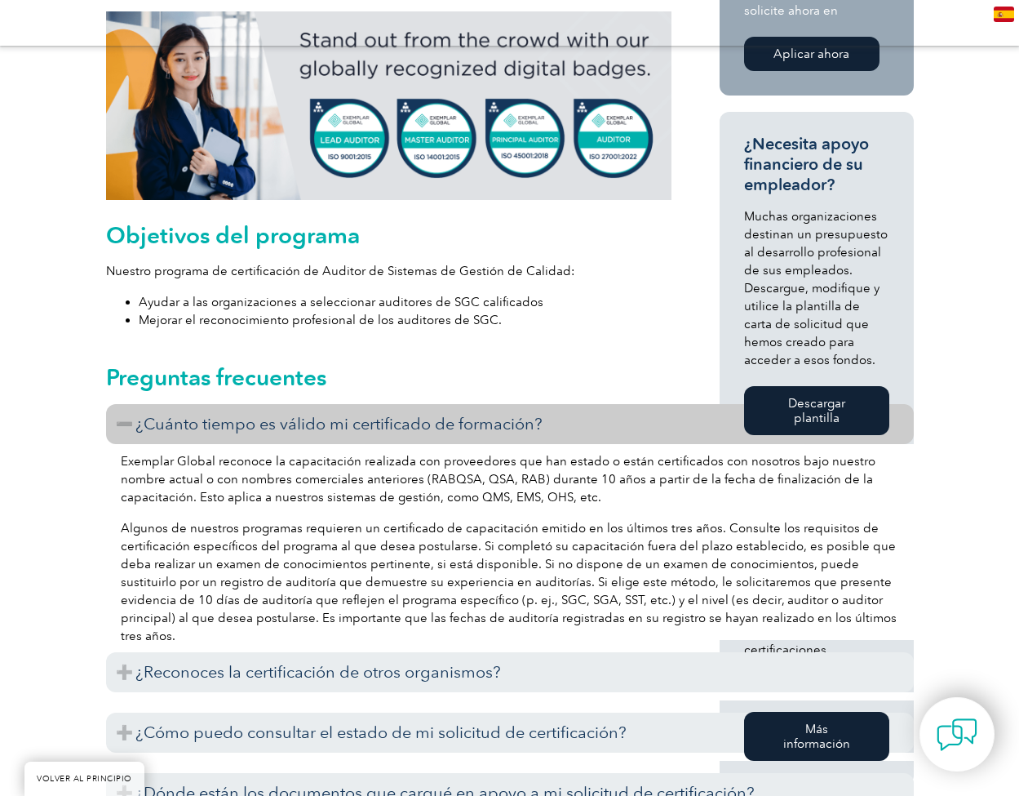
scroll to position [958, 0]
